Goal: Task Accomplishment & Management: Manage account settings

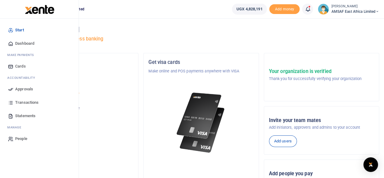
click at [24, 88] on span "Approvals" at bounding box center [24, 89] width 18 height 6
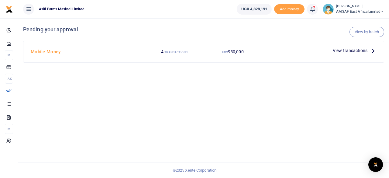
click at [348, 50] on span "View transactions" at bounding box center [350, 50] width 35 height 7
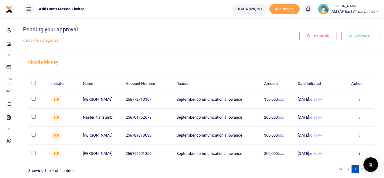
click at [32, 134] on input "checkbox" at bounding box center [34, 134] width 4 height 4
checkbox input "true"
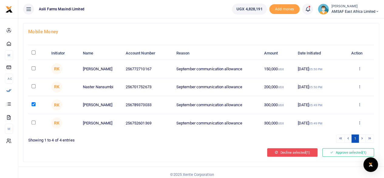
click at [281, 152] on button "Decline selected (1)" at bounding box center [292, 152] width 50 height 9
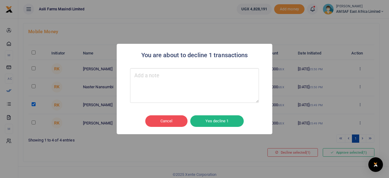
click at [141, 74] on textarea "Type your message here" at bounding box center [194, 85] width 129 height 35
type textarea "Declined"
click at [208, 121] on button "Yes decline 1" at bounding box center [216, 121] width 53 height 12
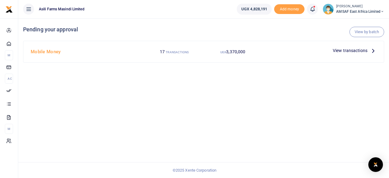
click at [36, 52] on h4 "Mobile Money" at bounding box center [87, 51] width 112 height 7
click at [349, 48] on span "View transactions" at bounding box center [350, 50] width 35 height 7
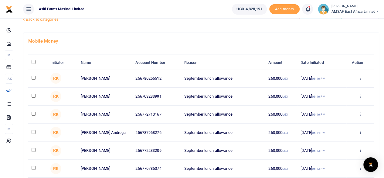
scroll to position [30, 0]
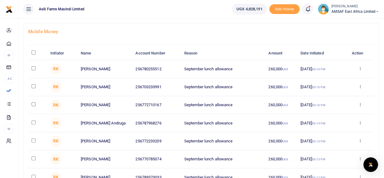
click at [33, 68] on input "checkbox" at bounding box center [34, 68] width 4 height 4
checkbox input "true"
click at [30, 86] on td at bounding box center [37, 87] width 19 height 18
click at [33, 88] on td at bounding box center [37, 87] width 19 height 18
click at [35, 84] on input "checkbox" at bounding box center [34, 86] width 4 height 4
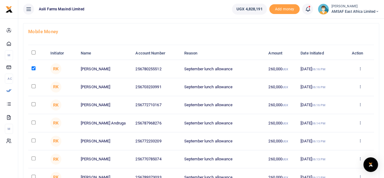
checkbox input "true"
click at [33, 102] on input "checkbox" at bounding box center [34, 104] width 4 height 4
checkbox input "true"
click at [32, 121] on input "checkbox" at bounding box center [34, 122] width 4 height 4
checkbox input "true"
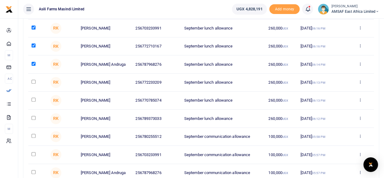
scroll to position [91, 0]
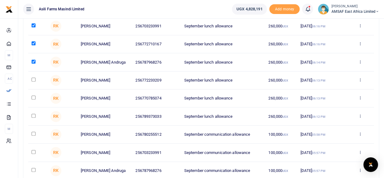
click at [34, 78] on input "checkbox" at bounding box center [34, 79] width 4 height 4
checkbox input "true"
click at [35, 99] on td at bounding box center [37, 98] width 19 height 18
click at [33, 97] on input "checkbox" at bounding box center [34, 97] width 4 height 4
checkbox input "true"
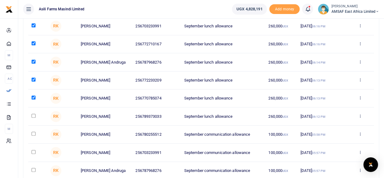
click at [34, 114] on input "checkbox" at bounding box center [34, 116] width 4 height 4
checkbox input "true"
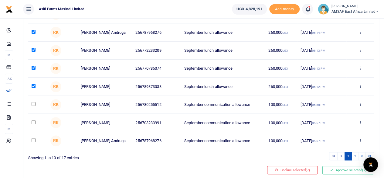
scroll to position [141, 0]
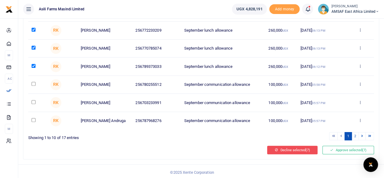
click at [294, 148] on button "Decline selected (7)" at bounding box center [292, 150] width 50 height 9
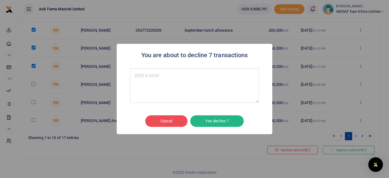
click at [141, 78] on textarea "Type your message here" at bounding box center [194, 85] width 129 height 35
type textarea "E"
type textarea "Declined"
click at [204, 122] on button "Yes decline 7" at bounding box center [216, 121] width 53 height 12
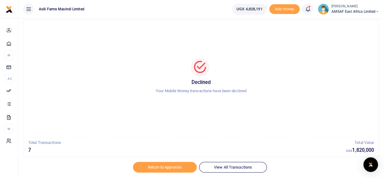
scroll to position [31, 0]
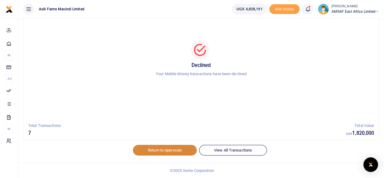
click at [165, 149] on link "Return to Approvals" at bounding box center [165, 150] width 64 height 10
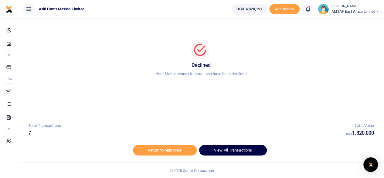
click at [232, 154] on div "Return to Approvals View All Transactions" at bounding box center [201, 154] width 356 height 18
click at [231, 153] on link "View All Transactions" at bounding box center [233, 150] width 68 height 10
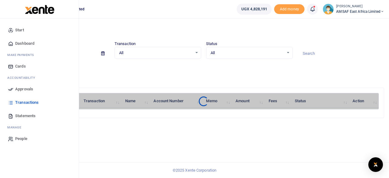
click at [22, 87] on span "Approvals" at bounding box center [24, 89] width 18 height 6
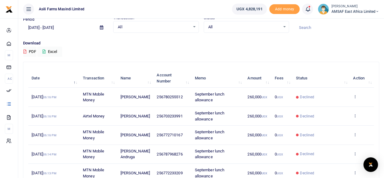
scroll to position [61, 0]
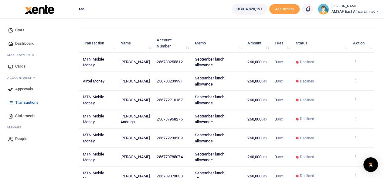
click at [19, 88] on span "Approvals" at bounding box center [24, 89] width 18 height 6
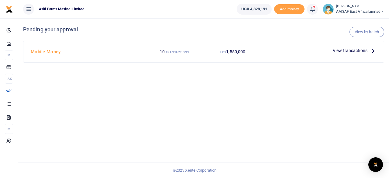
click at [353, 50] on span "View transactions" at bounding box center [350, 50] width 35 height 7
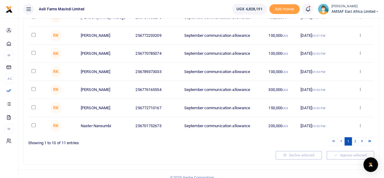
scroll to position [141, 0]
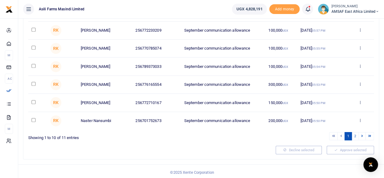
click at [33, 118] on input "checkbox" at bounding box center [34, 120] width 4 height 4
checkbox input "true"
click at [33, 101] on input "checkbox" at bounding box center [34, 102] width 4 height 4
checkbox input "true"
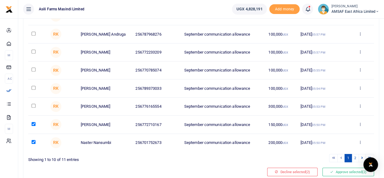
scroll to position [111, 0]
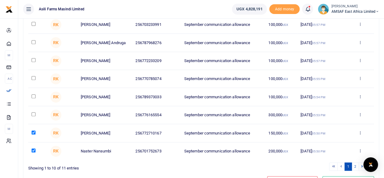
click at [31, 113] on td at bounding box center [37, 115] width 19 height 18
click at [32, 112] on input "checkbox" at bounding box center [34, 114] width 4 height 4
checkbox input "true"
click at [33, 96] on input "checkbox" at bounding box center [34, 96] width 4 height 4
checkbox input "true"
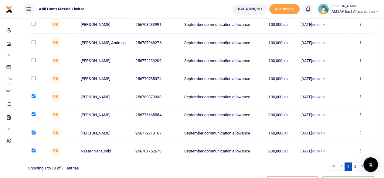
click at [32, 79] on td at bounding box center [37, 79] width 19 height 18
click at [34, 76] on input "checkbox" at bounding box center [34, 78] width 4 height 4
checkbox input "true"
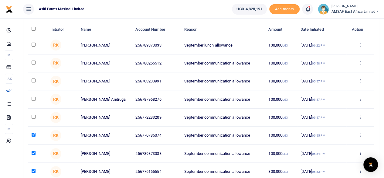
scroll to position [50, 0]
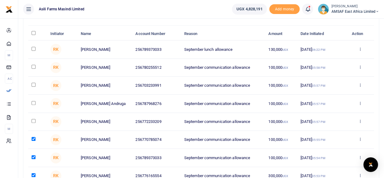
click at [35, 119] on input "checkbox" at bounding box center [34, 121] width 4 height 4
checkbox input "true"
click at [34, 101] on input "checkbox" at bounding box center [34, 103] width 4 height 4
checkbox input "true"
click at [34, 84] on input "checkbox" at bounding box center [34, 85] width 4 height 4
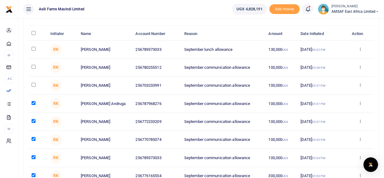
checkbox input "true"
click at [34, 65] on input "checkbox" at bounding box center [34, 67] width 4 height 4
checkbox input "true"
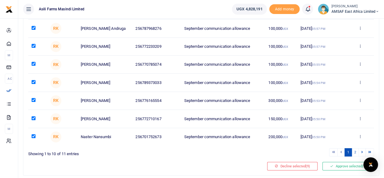
scroll to position [141, 0]
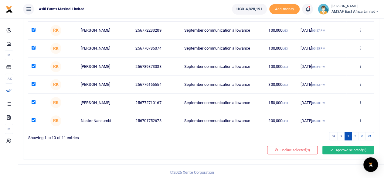
click at [332, 149] on icon at bounding box center [331, 150] width 3 height 4
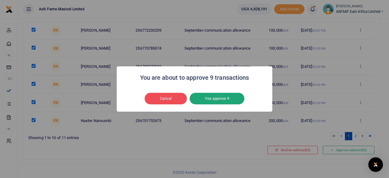
click at [222, 98] on button "Yes approve 9" at bounding box center [217, 99] width 55 height 12
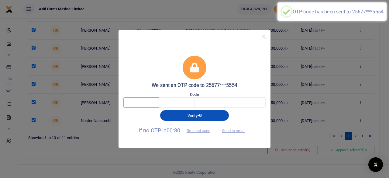
click at [137, 102] on input "text" at bounding box center [141, 102] width 36 height 10
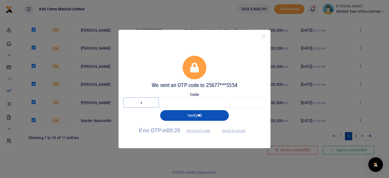
type input "2"
type input "1"
type input "8"
type input "3"
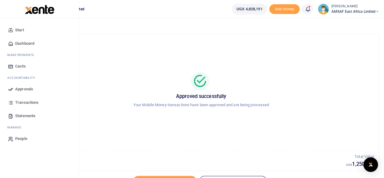
click at [22, 85] on link "Approvals" at bounding box center [39, 88] width 69 height 13
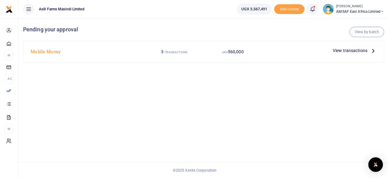
click at [129, 114] on div "View by batch Pending your approval Mobile Money 3 TRANSACTIONS UGX 560,000 Vie…" at bounding box center [203, 98] width 371 height 160
click at [48, 53] on h4 "Mobile Money" at bounding box center [87, 51] width 112 height 7
click at [349, 52] on span "View transactions" at bounding box center [350, 50] width 35 height 7
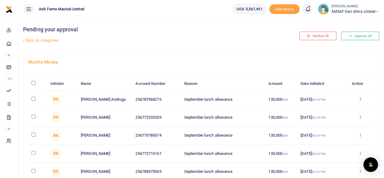
click at [33, 83] on input "\a \a : activate to sort column descending" at bounding box center [34, 83] width 4 height 4
checkbox input "true"
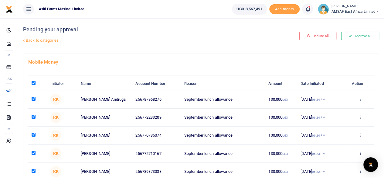
checkbox input "true"
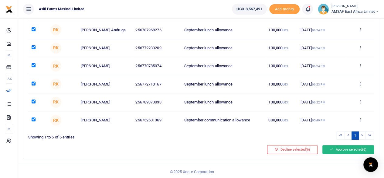
click at [343, 150] on button "Approve selected (6)" at bounding box center [349, 149] width 52 height 9
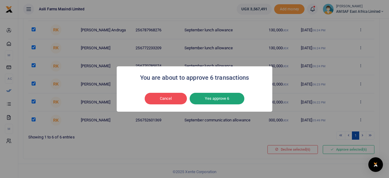
click at [221, 98] on button "Yes approve 6" at bounding box center [217, 99] width 55 height 12
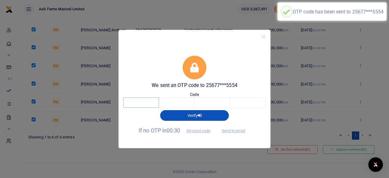
click at [151, 102] on input "text" at bounding box center [141, 102] width 36 height 10
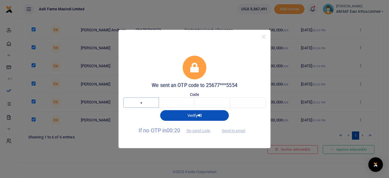
type input "7"
type input "6"
type input "4"
type input "1"
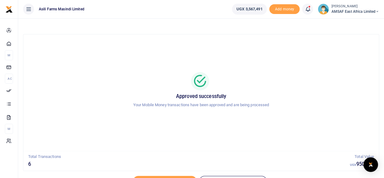
scroll to position [31, 0]
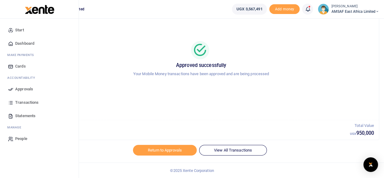
click at [24, 90] on span "Approvals" at bounding box center [24, 89] width 18 height 6
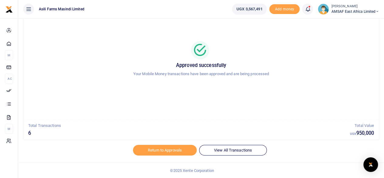
click at [115, 91] on div "Approved successfully Your Mobile Money transactions have been approved and are…" at bounding box center [201, 61] width 341 height 107
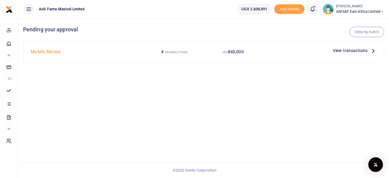
click at [348, 51] on span "View transactions" at bounding box center [350, 50] width 35 height 7
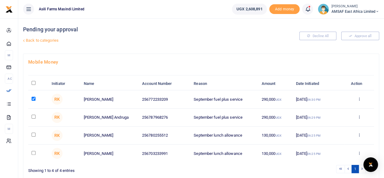
click at [33, 115] on input "checkbox" at bounding box center [34, 117] width 4 height 4
checkbox input "true"
click at [33, 133] on input "checkbox" at bounding box center [34, 134] width 4 height 4
checkbox input "true"
click at [33, 151] on input "checkbox" at bounding box center [34, 153] width 4 height 4
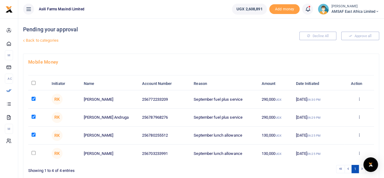
checkbox input "true"
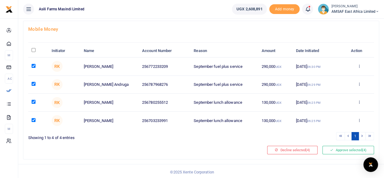
scroll to position [33, 0]
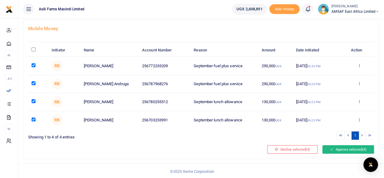
click at [354, 147] on button "Approve selected (4)" at bounding box center [349, 149] width 52 height 9
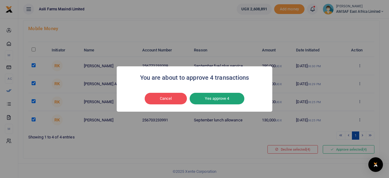
click at [224, 101] on button "Yes approve 4" at bounding box center [217, 99] width 55 height 12
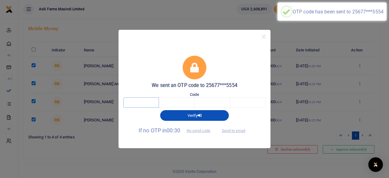
click at [143, 102] on input "text" at bounding box center [141, 102] width 36 height 10
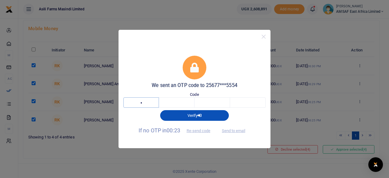
type input "7"
type input "5"
type input "7"
type input "5"
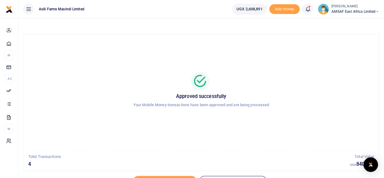
click at [209, 66] on div "Approved successfully Your Mobile Money transactions have been approved and are…" at bounding box center [201, 92] width 341 height 107
click at [76, 60] on div "Approved successfully Your Mobile Money transactions have been approved and are…" at bounding box center [201, 92] width 341 height 107
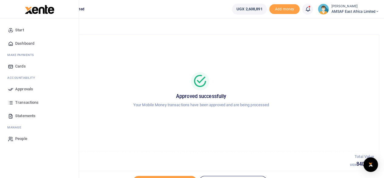
click at [22, 90] on span "Approvals" at bounding box center [24, 89] width 18 height 6
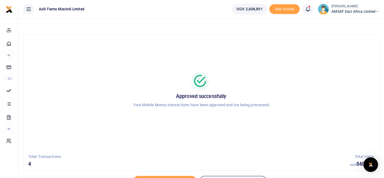
click at [129, 114] on div "Approved successfully Your Mobile Money transactions have been approved and are…" at bounding box center [201, 92] width 341 height 107
